Goal: Information Seeking & Learning: Learn about a topic

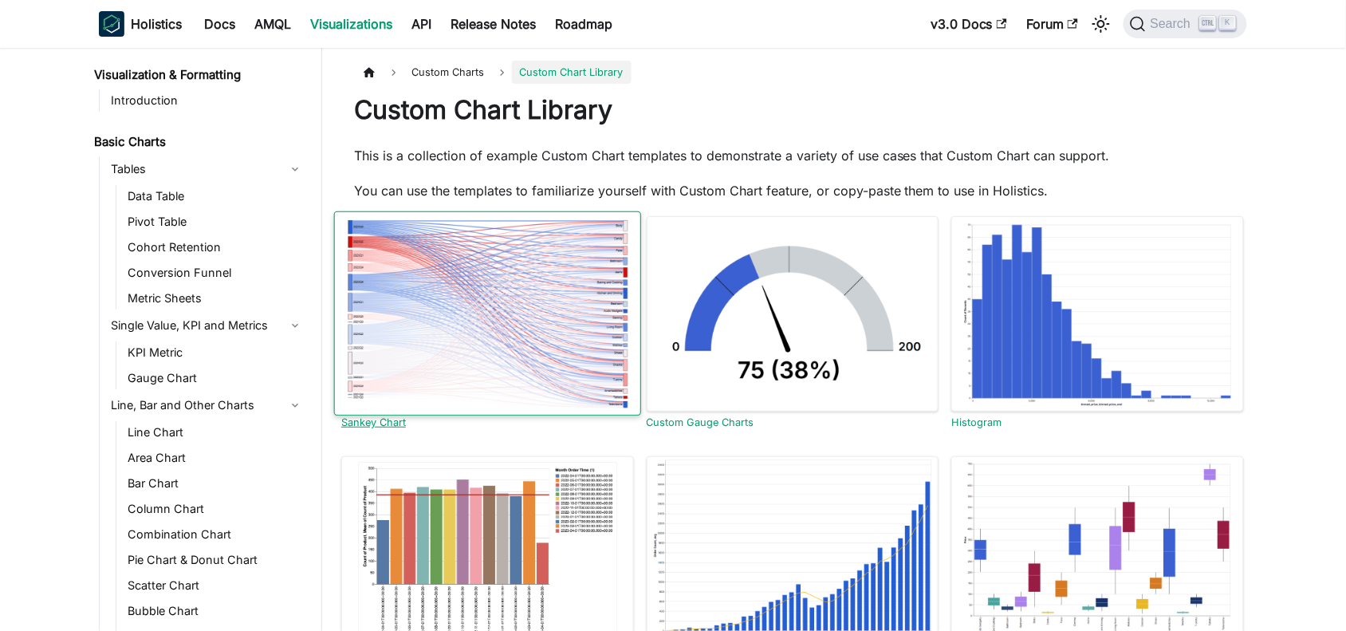
scroll to position [576, 0]
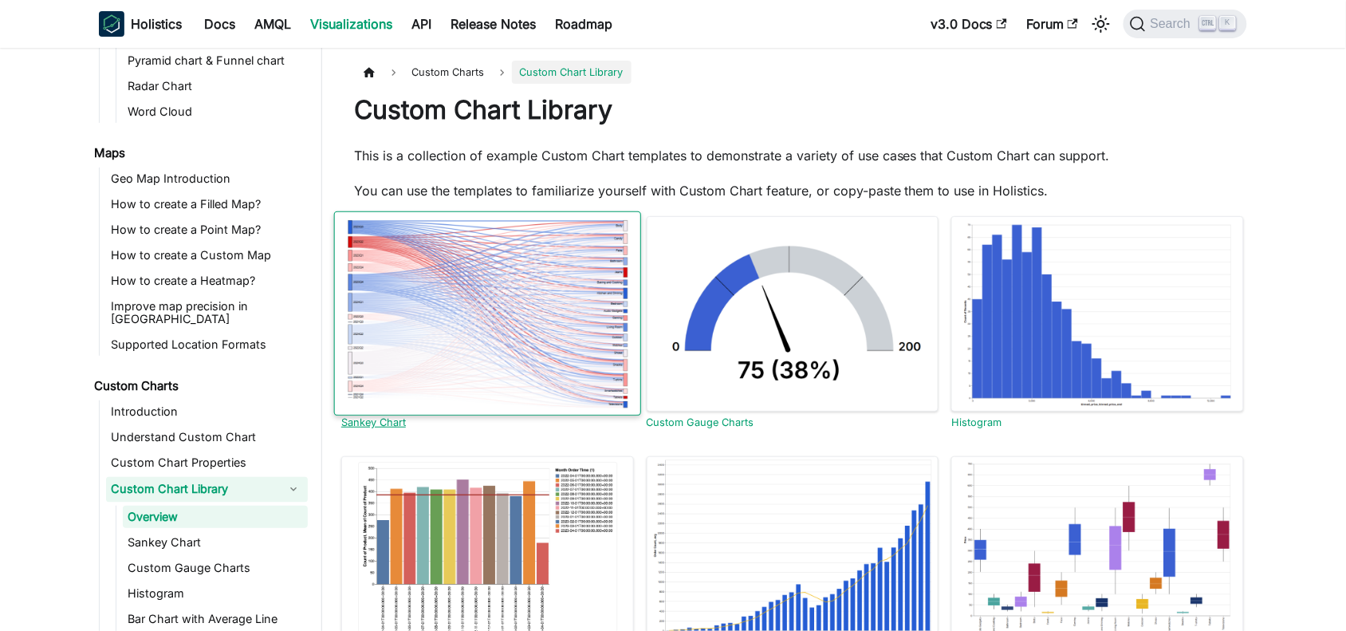
click at [377, 420] on link "Sankey Chart" at bounding box center [373, 422] width 65 height 12
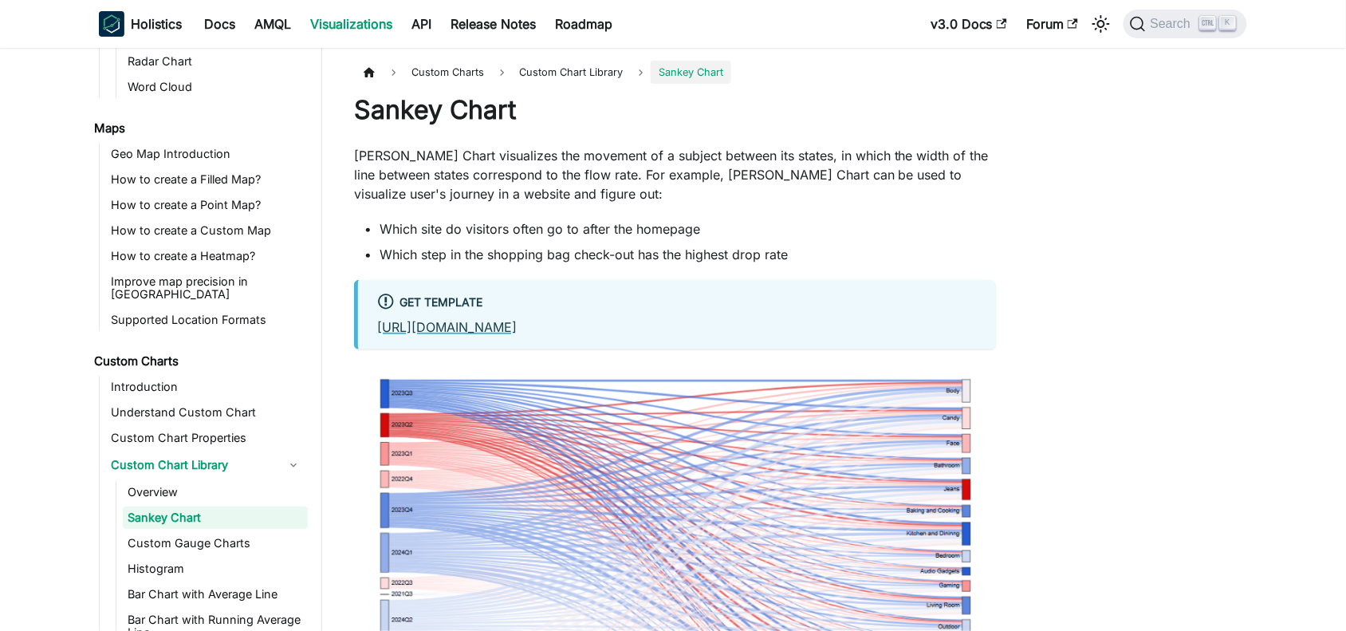
click at [517, 323] on link "[URL][DOMAIN_NAME]" at bounding box center [447, 327] width 140 height 16
drag, startPoint x: 357, startPoint y: 108, endPoint x: 439, endPoint y: 109, distance: 81.4
click at [439, 109] on h1 "Sankey Chart" at bounding box center [675, 110] width 642 height 32
copy h1 "[PERSON_NAME]"
drag, startPoint x: 508, startPoint y: 108, endPoint x: 523, endPoint y: 113, distance: 15.9
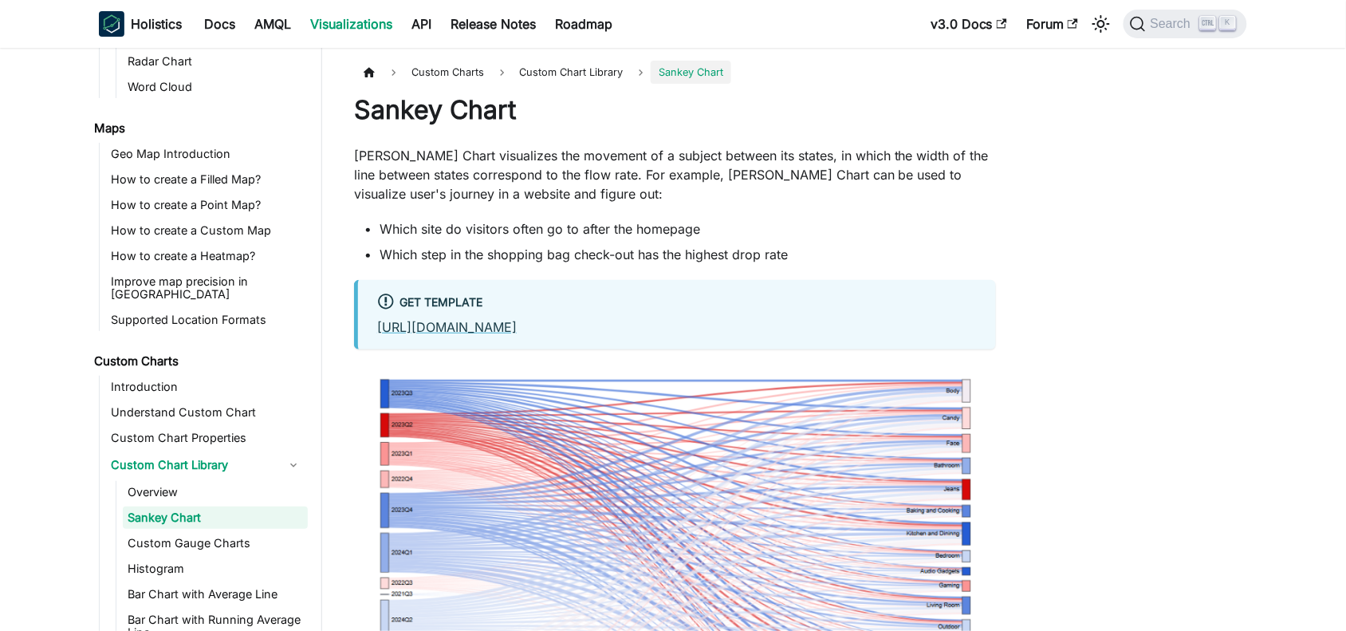
click at [513, 110] on h1 "Sankey Chart" at bounding box center [675, 110] width 642 height 32
click at [389, 112] on h1 "Sankey Chart" at bounding box center [675, 110] width 642 height 32
click at [384, 112] on h1 "Sankey Chart" at bounding box center [675, 110] width 642 height 32
copy h1 "[PERSON_NAME]"
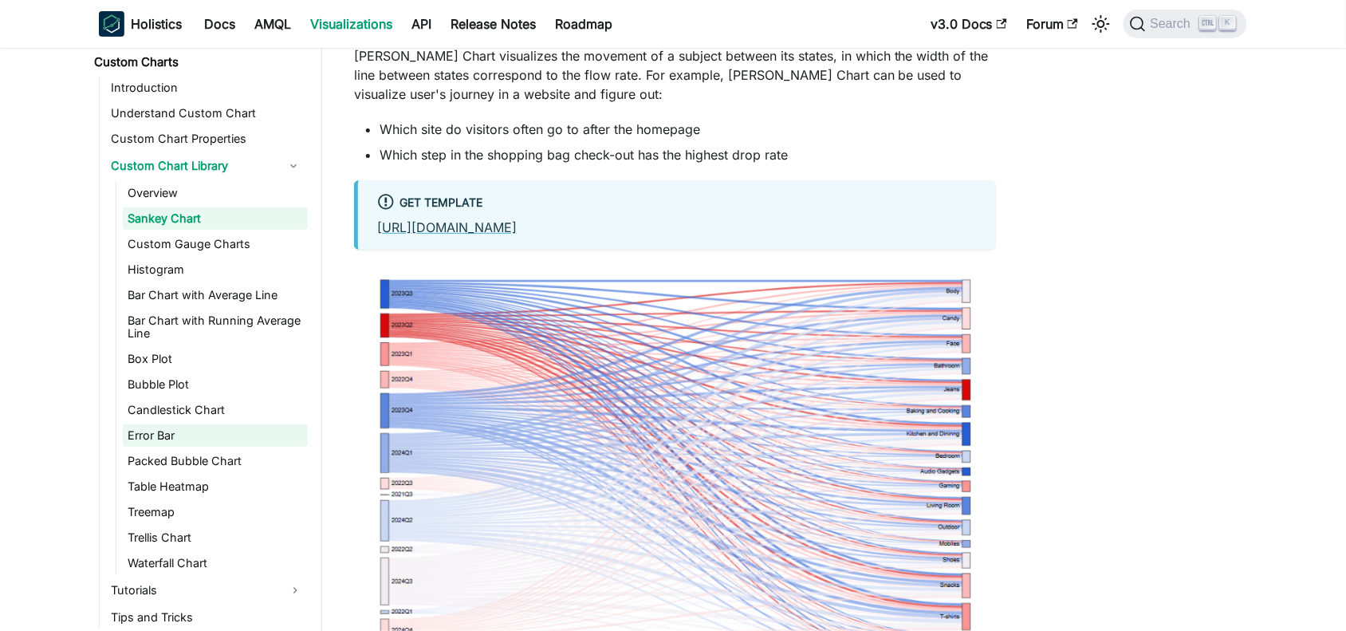
scroll to position [999, 0]
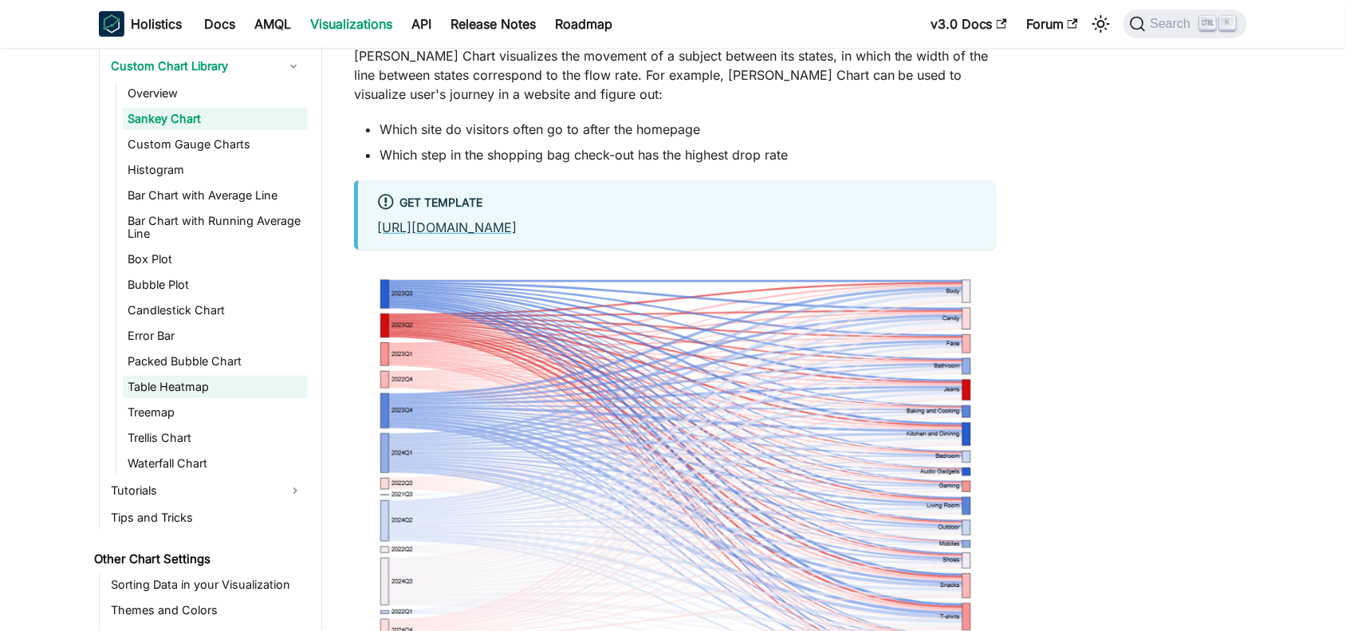
click at [152, 376] on link "Table Heatmap" at bounding box center [215, 387] width 185 height 22
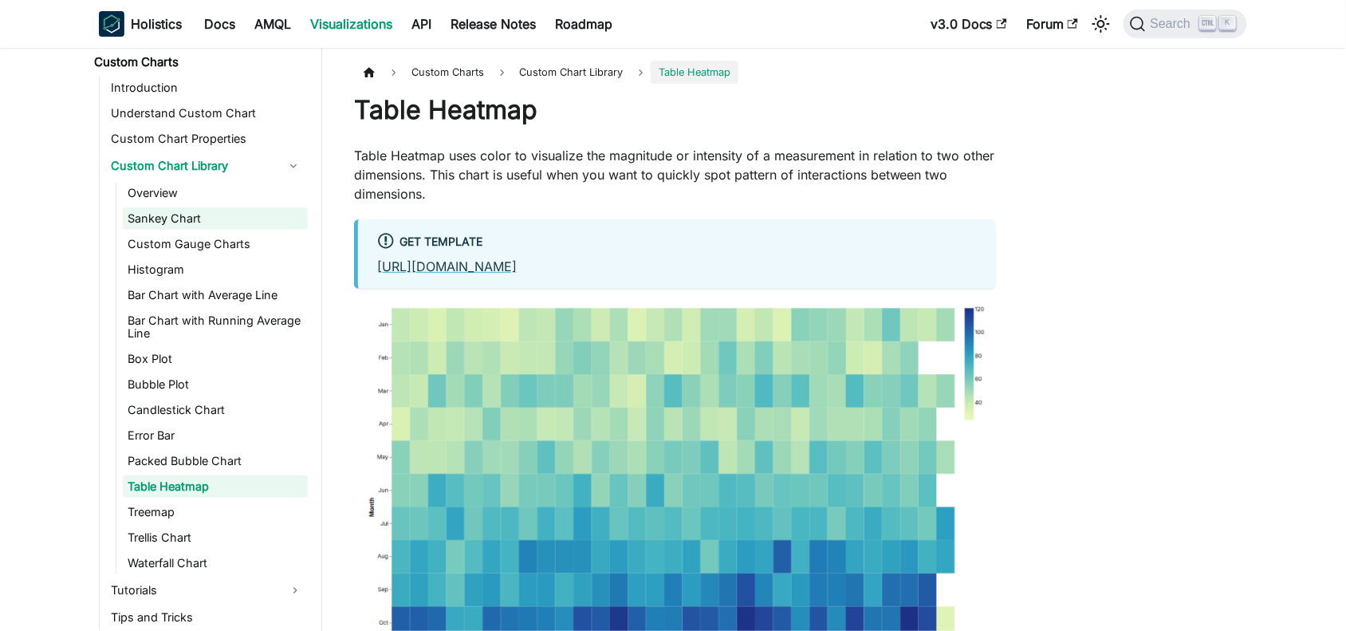
click at [184, 207] on link "Sankey Chart" at bounding box center [215, 218] width 185 height 22
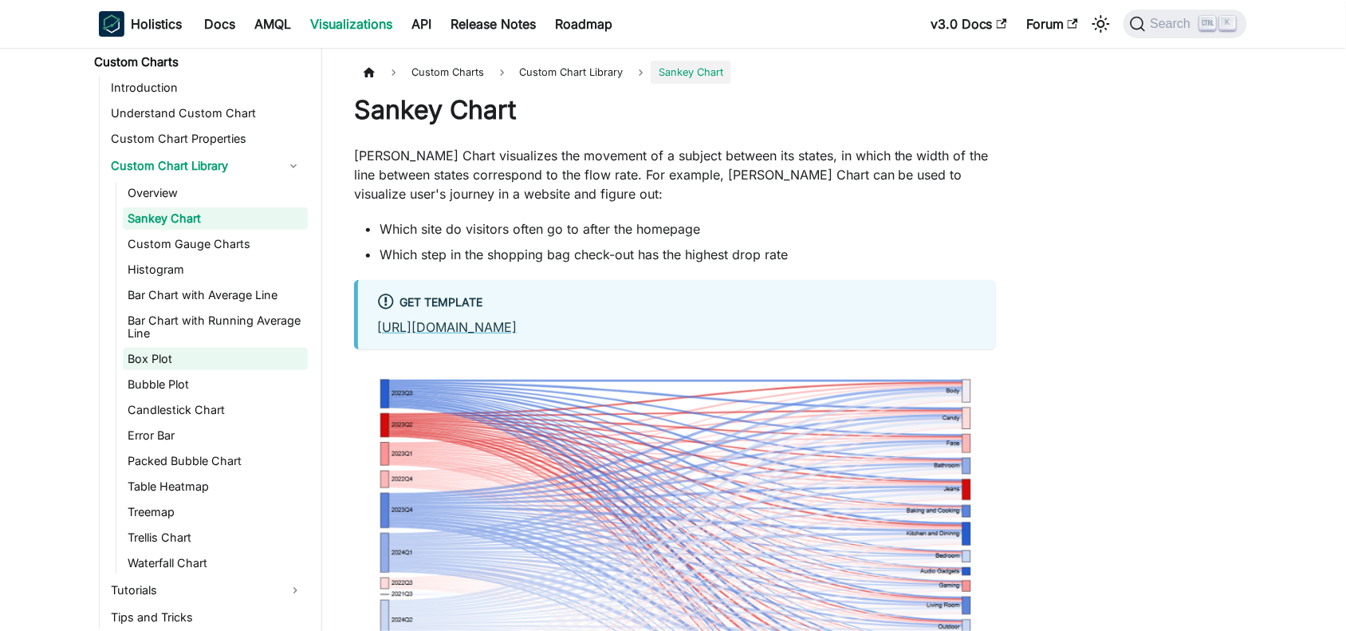
click at [173, 348] on link "Box Plot" at bounding box center [215, 359] width 185 height 22
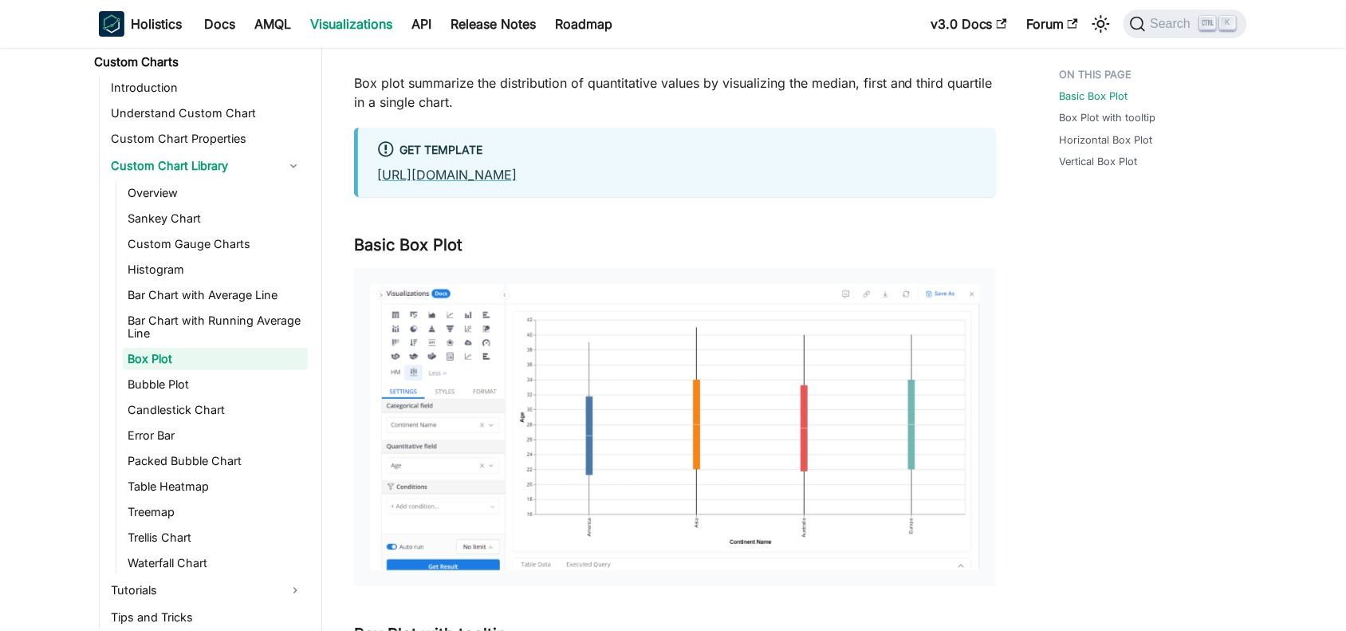
scroll to position [299, 0]
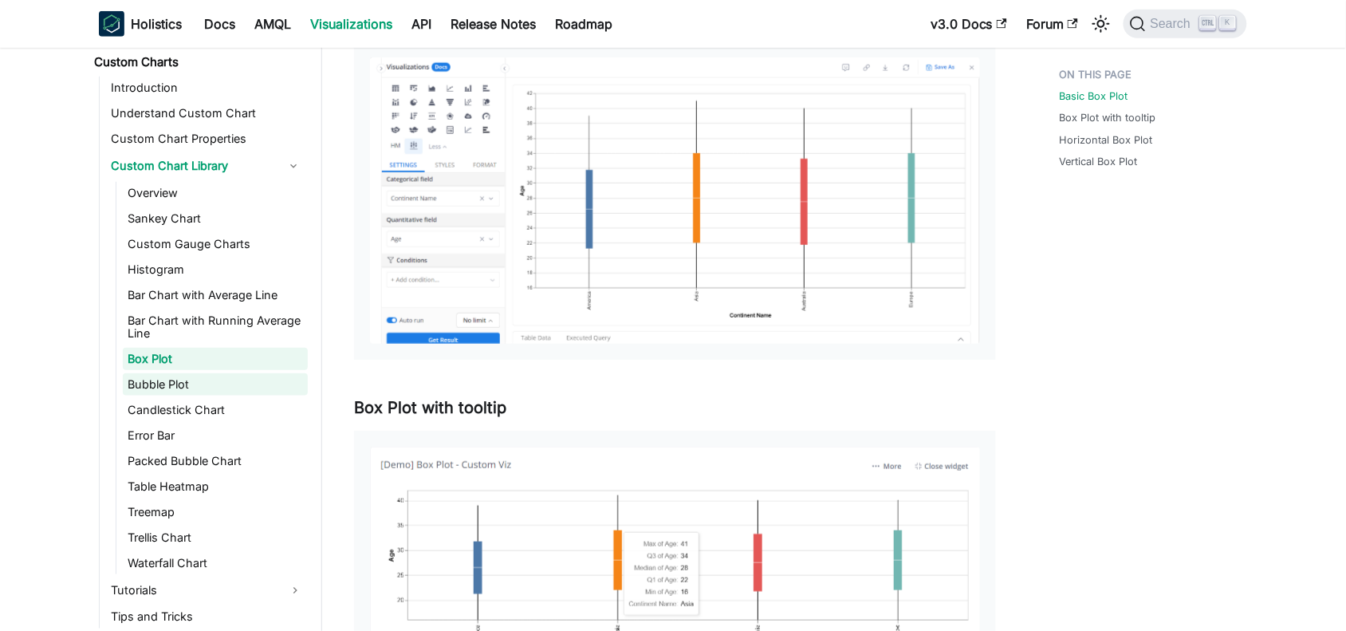
click at [162, 373] on link "Bubble Plot" at bounding box center [215, 384] width 185 height 22
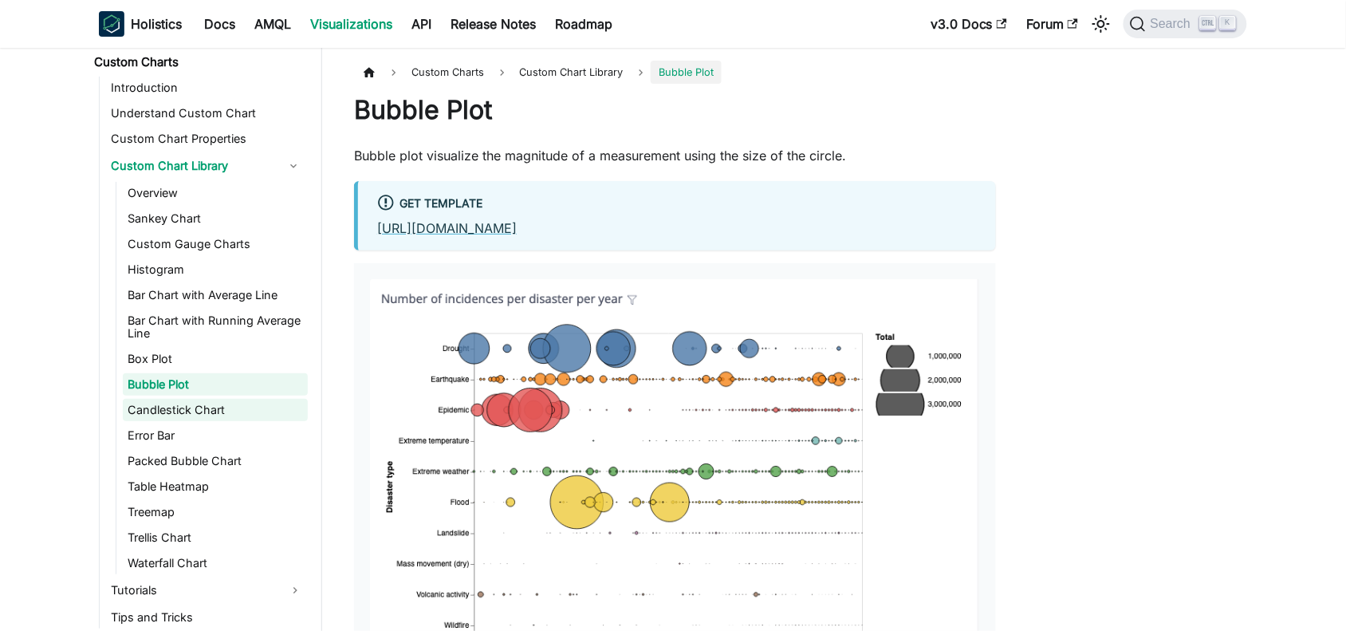
click at [164, 399] on link "Candlestick Chart" at bounding box center [215, 410] width 185 height 22
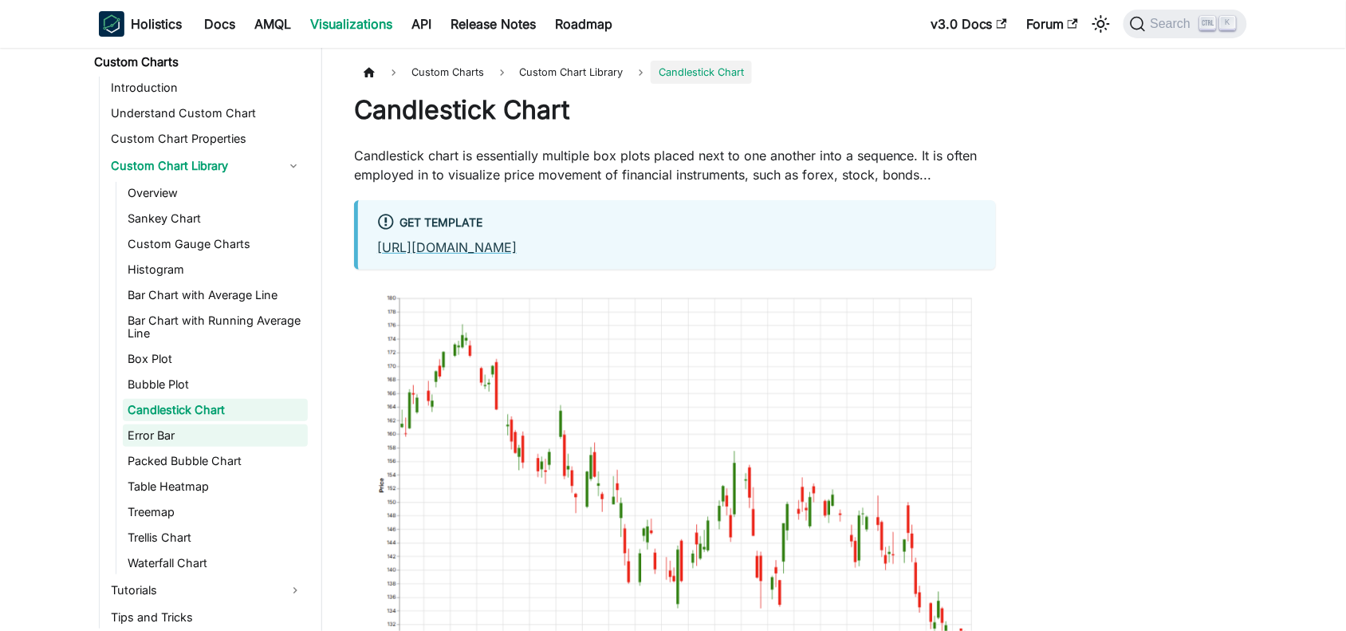
click at [164, 424] on link "Error Bar" at bounding box center [215, 435] width 185 height 22
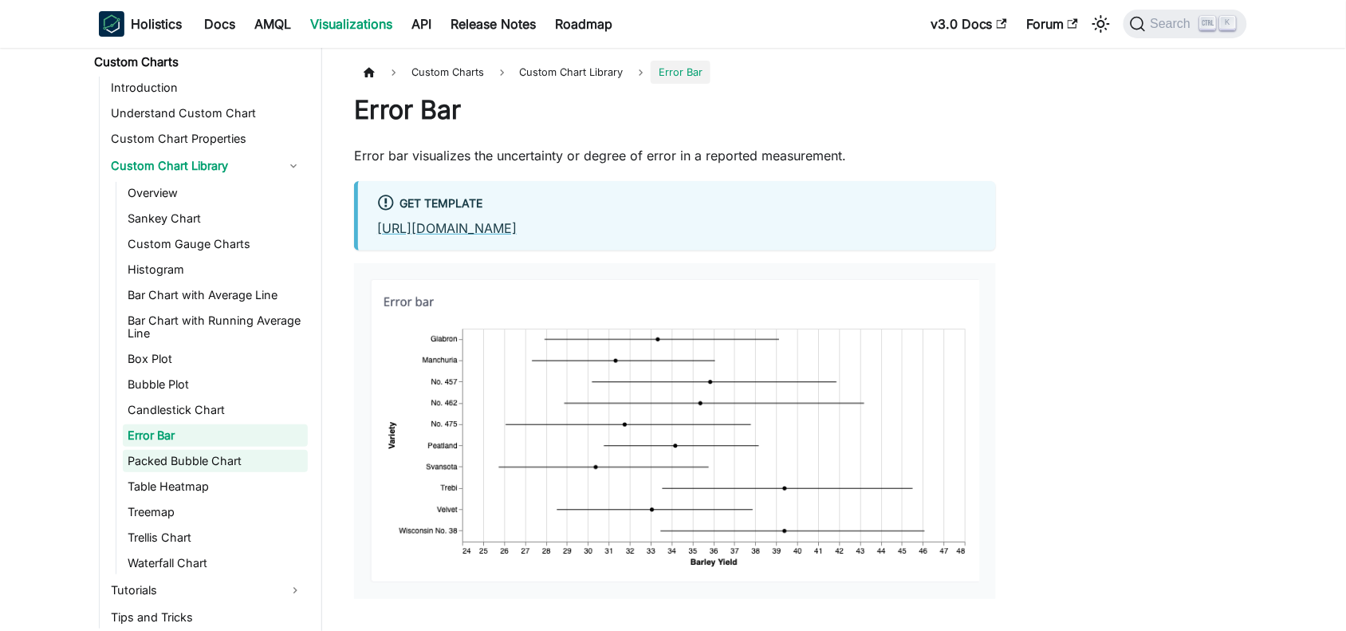
click at [158, 451] on link "Packed Bubble Chart" at bounding box center [215, 461] width 185 height 22
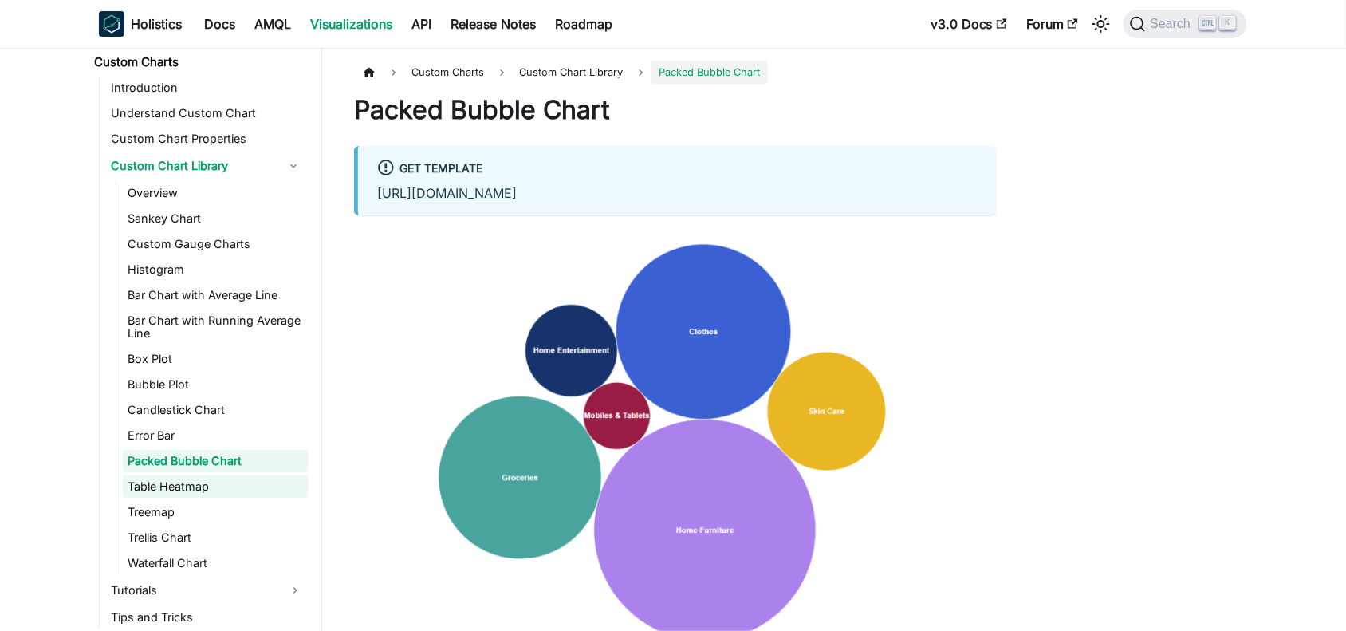
click at [166, 475] on link "Table Heatmap" at bounding box center [215, 486] width 185 height 22
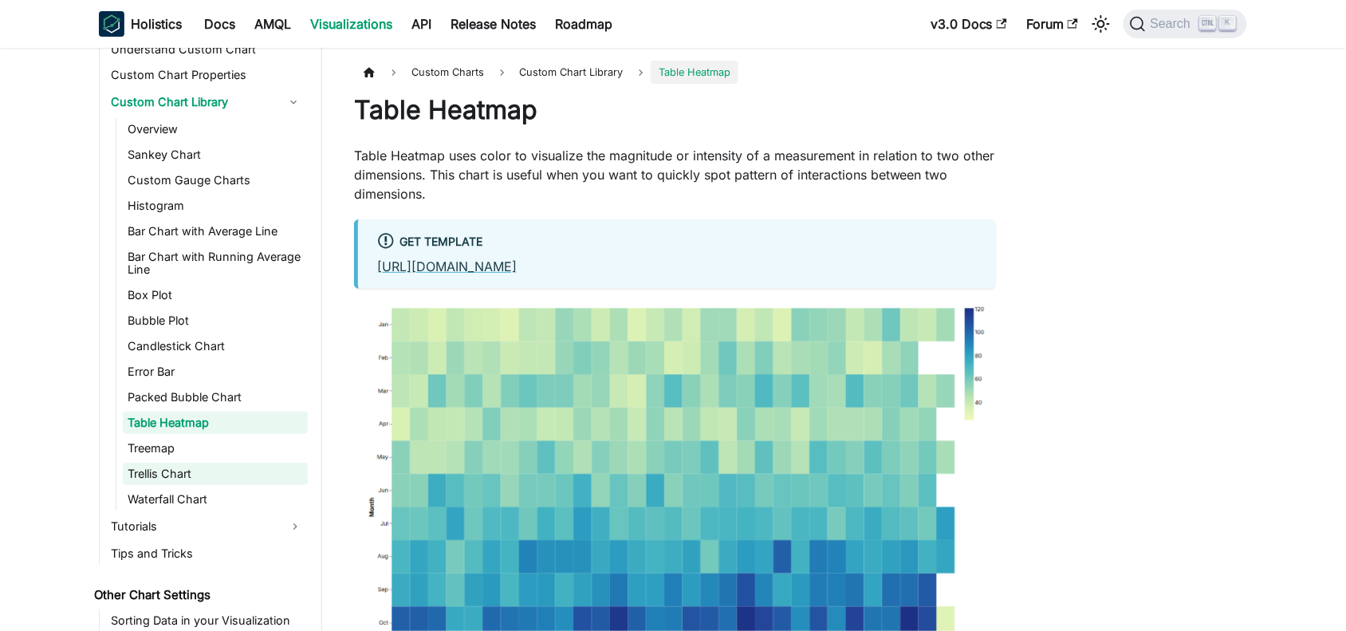
scroll to position [1007, 0]
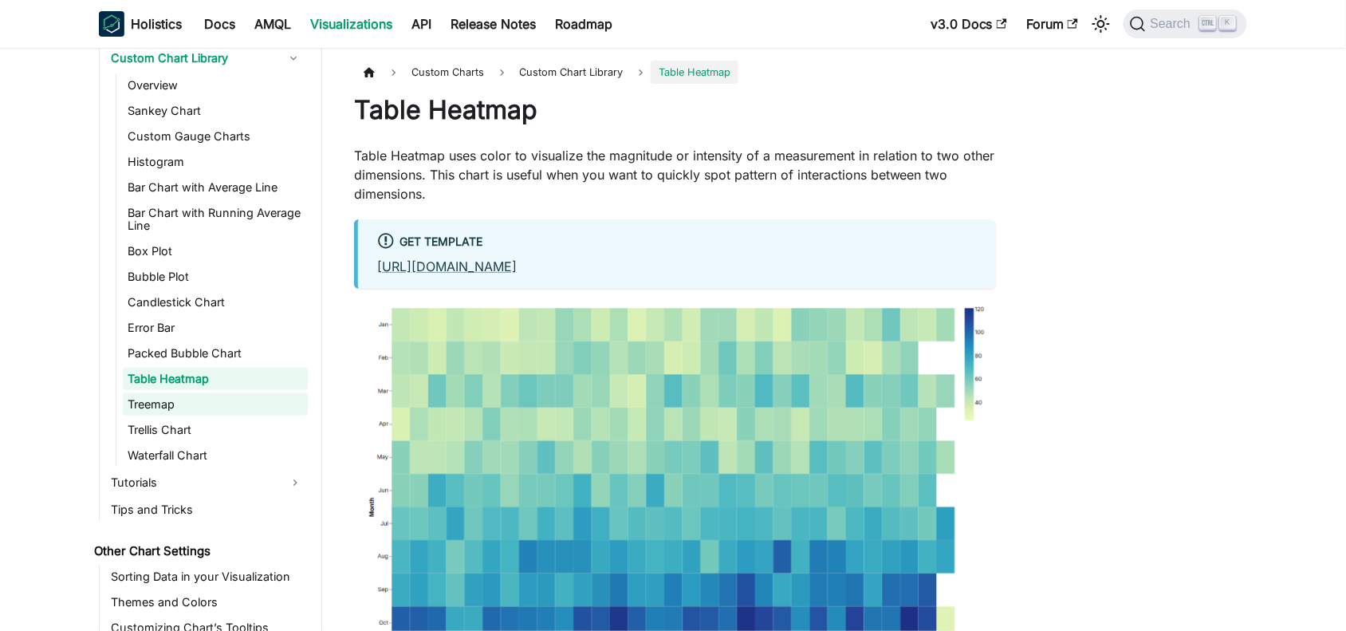
click at [157, 393] on link "Treemap" at bounding box center [215, 404] width 185 height 22
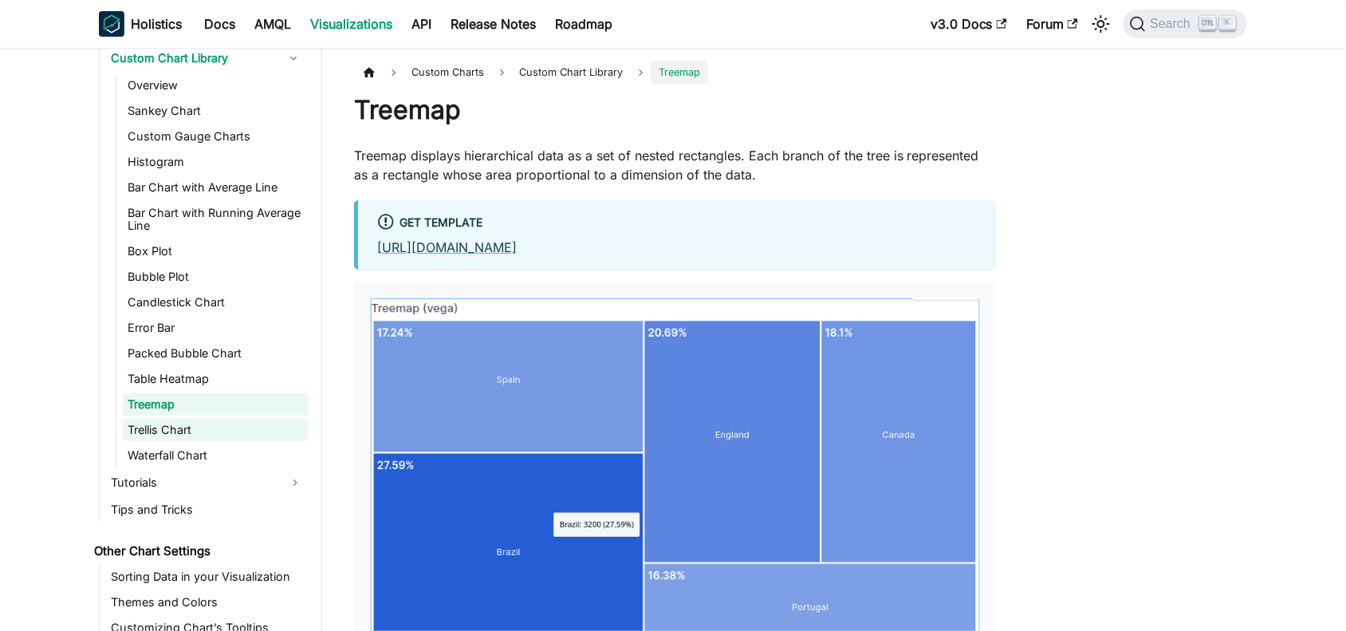
click at [160, 419] on link "Trellis Chart" at bounding box center [215, 430] width 185 height 22
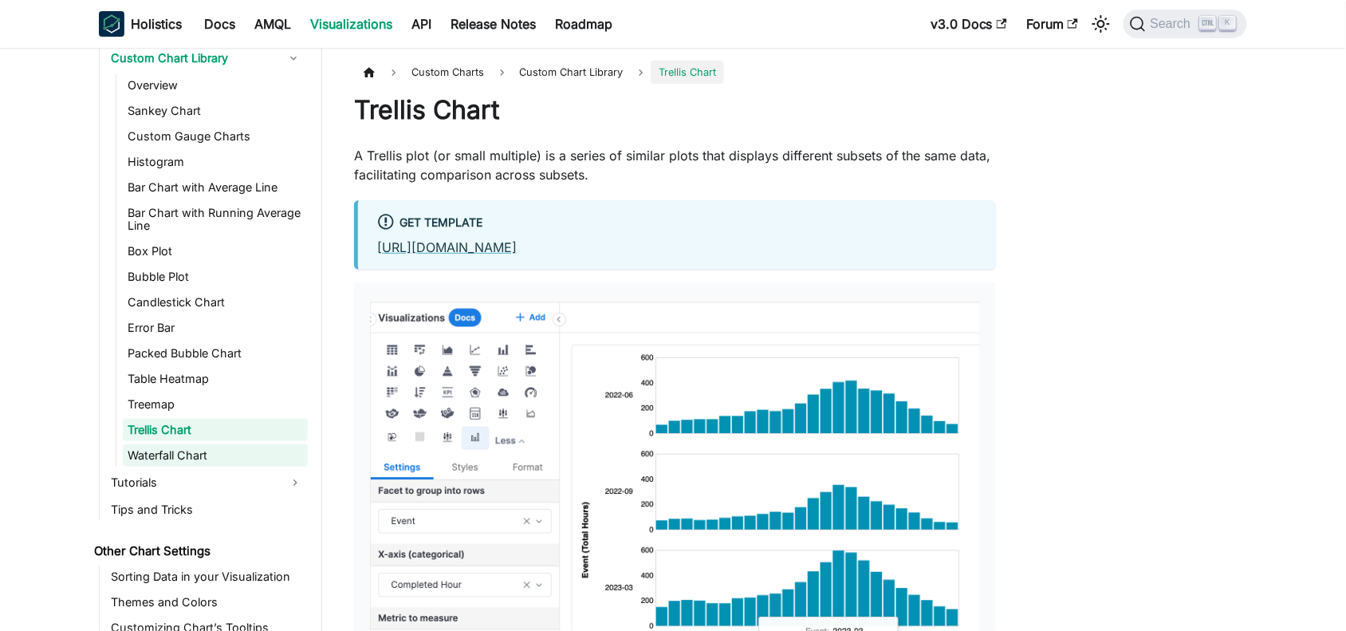
click at [173, 444] on link "Waterfall Chart" at bounding box center [215, 455] width 185 height 22
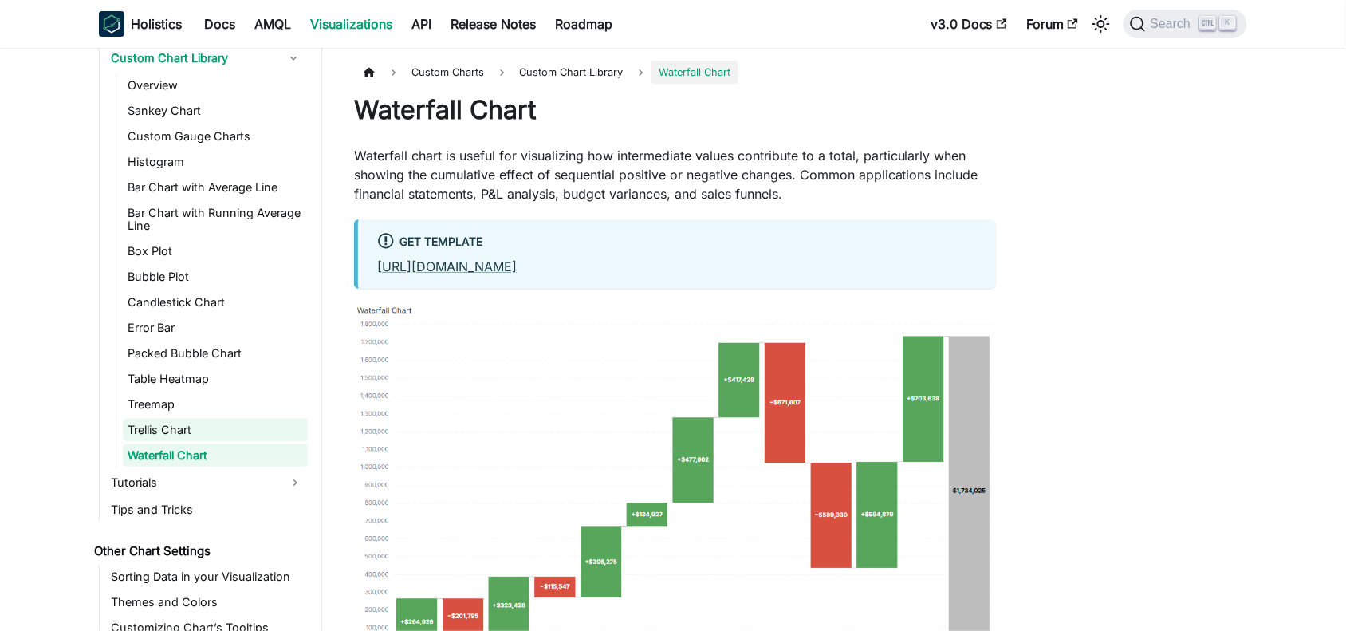
click at [144, 419] on link "Trellis Chart" at bounding box center [215, 430] width 185 height 22
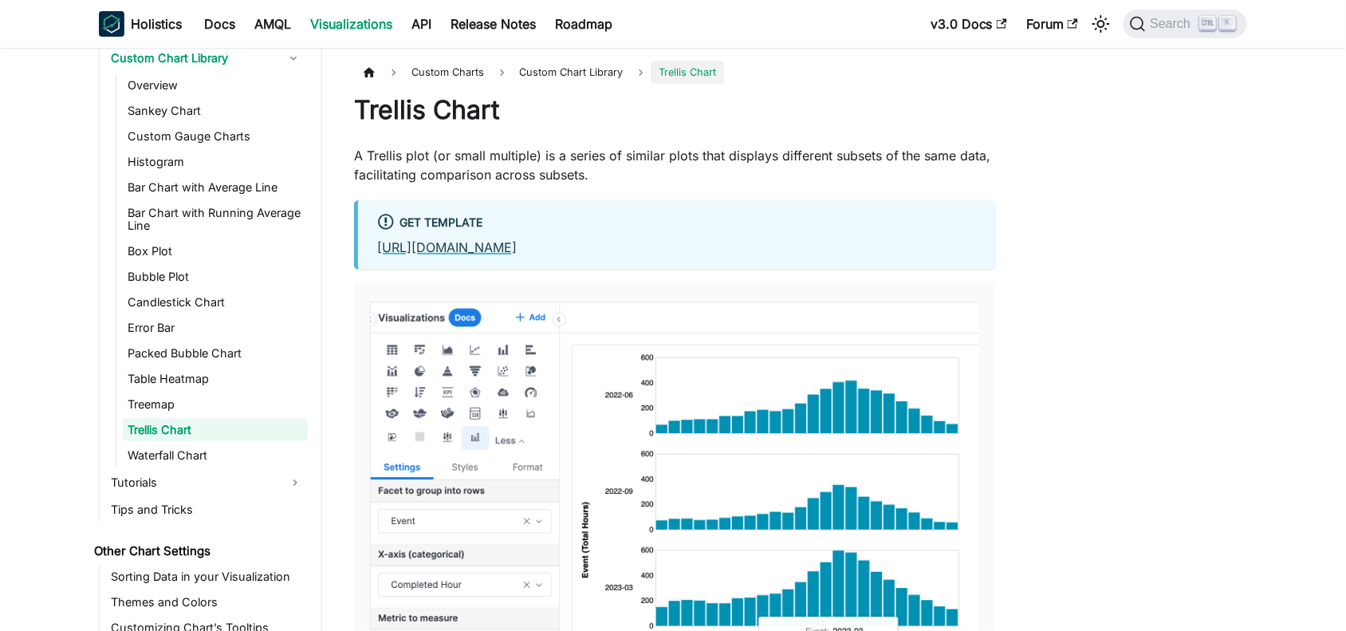
click at [517, 246] on link "[URL][DOMAIN_NAME]" at bounding box center [447, 247] width 140 height 16
click at [517, 239] on link "[URL][DOMAIN_NAME]" at bounding box center [447, 247] width 140 height 16
